Goal: Task Accomplishment & Management: Use online tool/utility

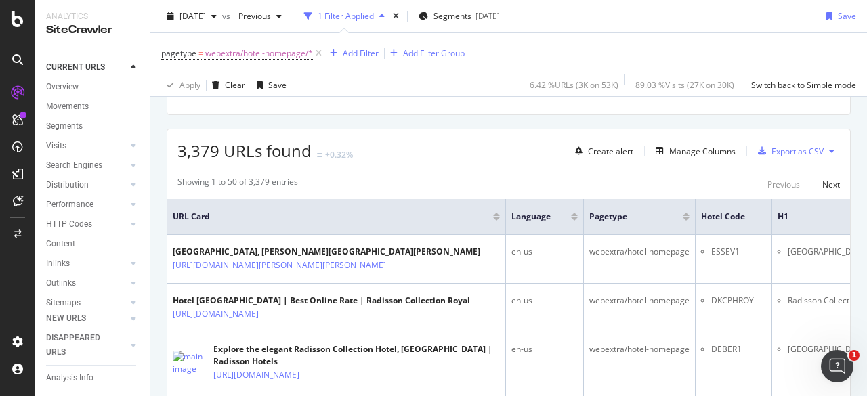
scroll to position [211, 0]
click at [698, 150] on div "Manage Columns" at bounding box center [702, 150] width 66 height 12
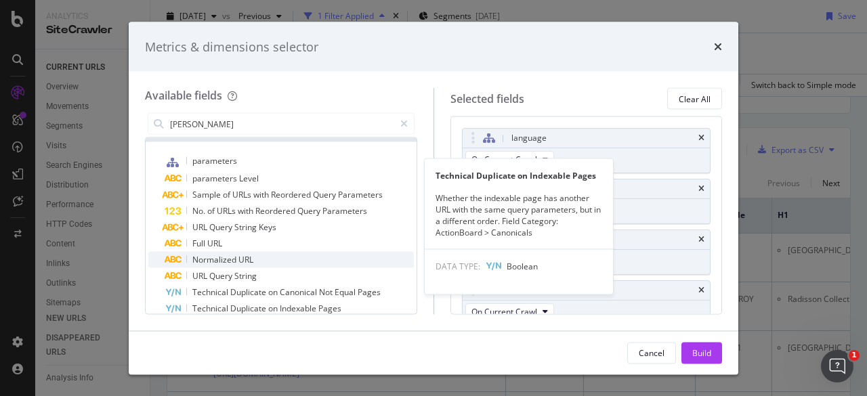
scroll to position [0, 0]
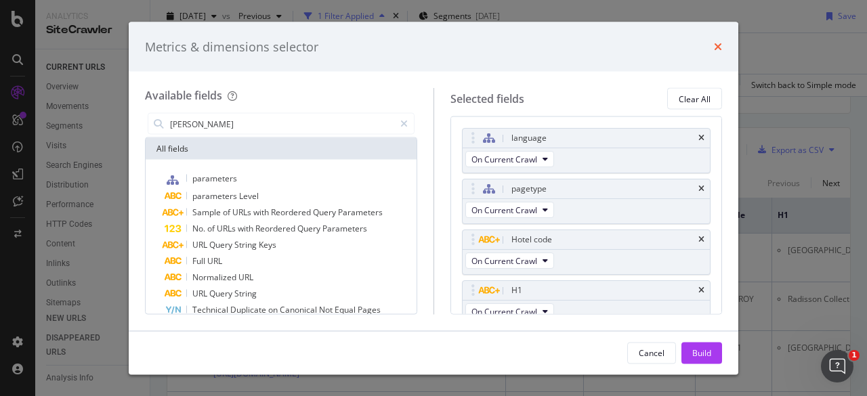
type input "[PERSON_NAME]"
click at [719, 45] on icon "times" at bounding box center [718, 46] width 8 height 11
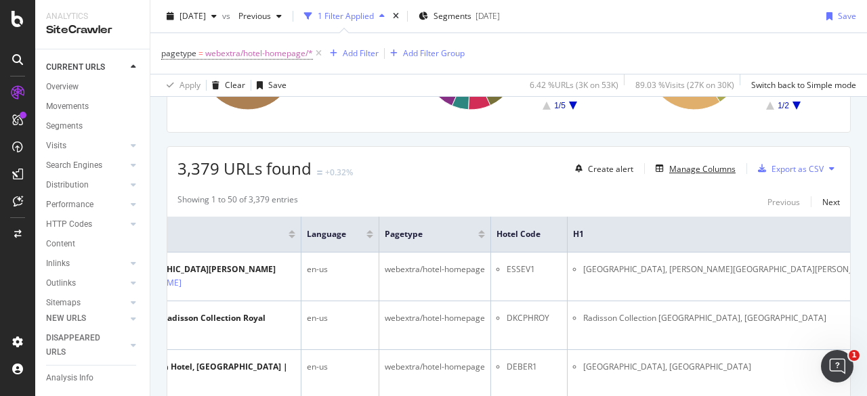
scroll to position [193, 0]
